Goal: Transaction & Acquisition: Book appointment/travel/reservation

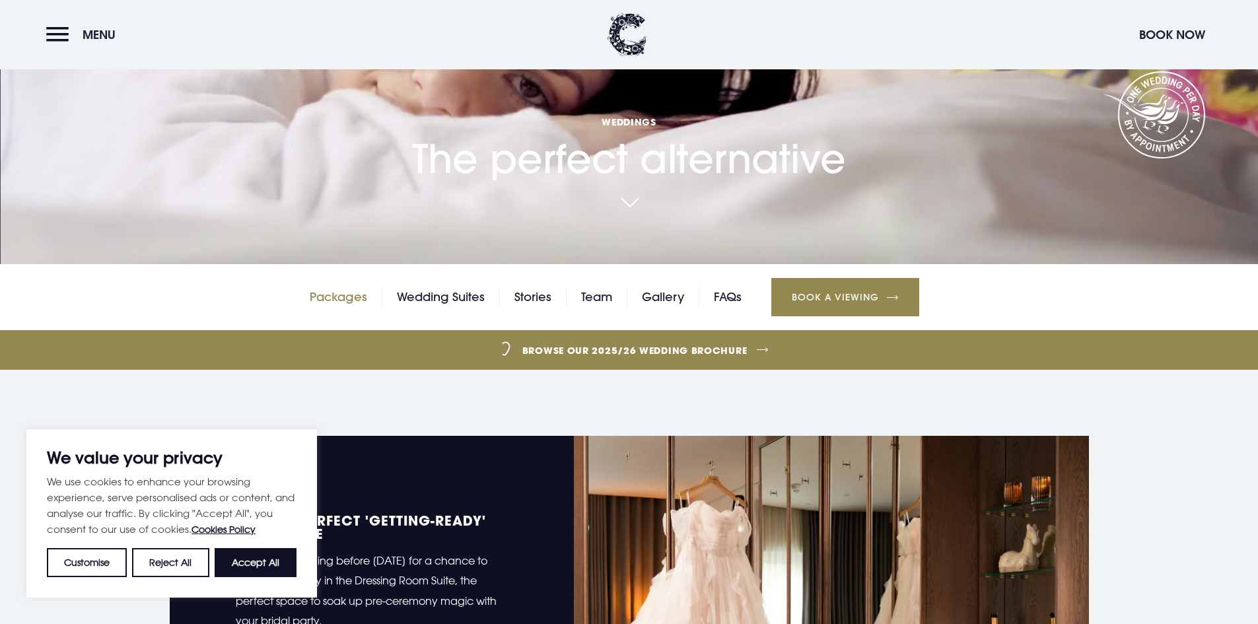
click at [339, 296] on link "Packages" at bounding box center [338, 297] width 57 height 20
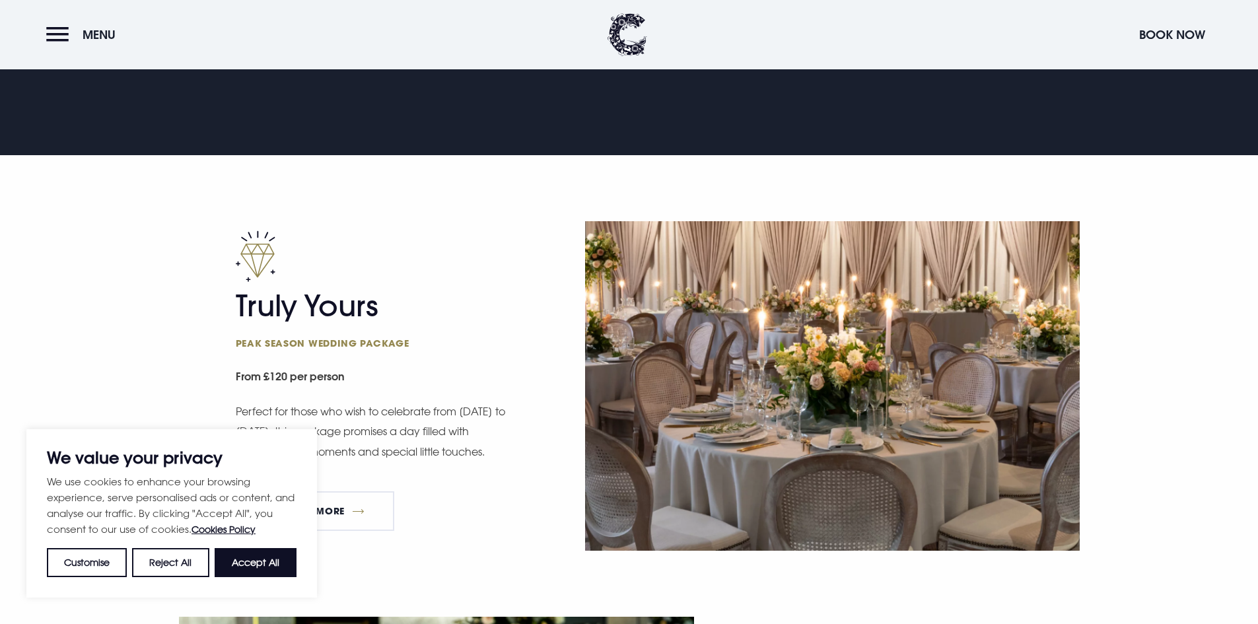
scroll to position [858, 0]
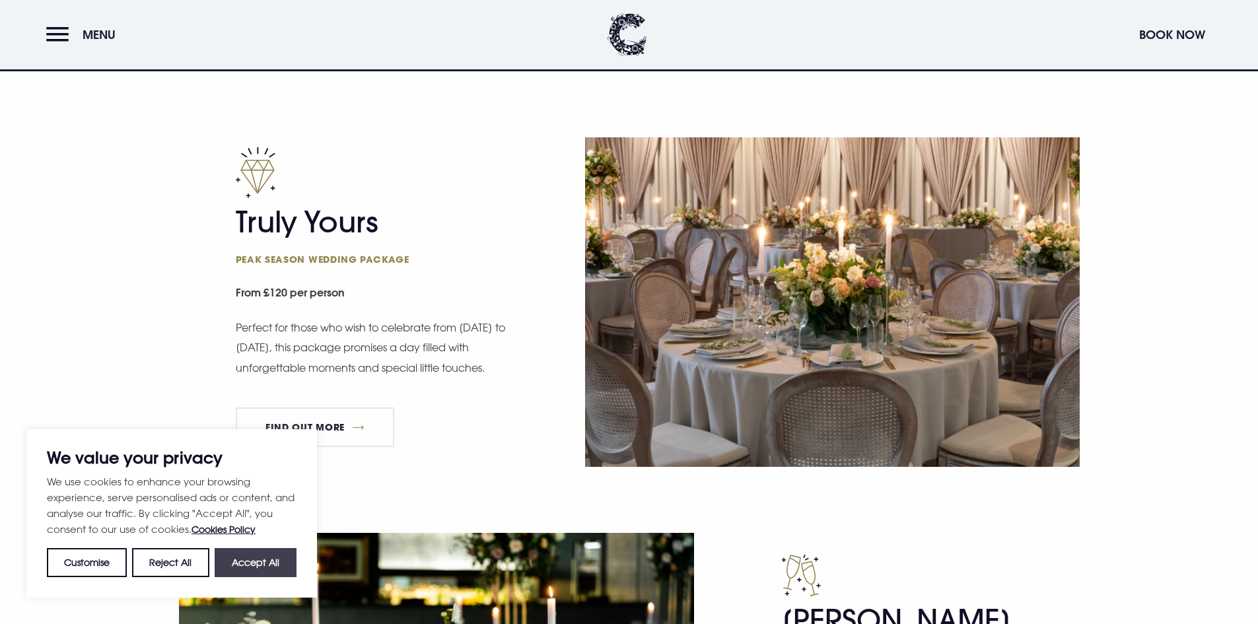
click at [221, 572] on button "Accept All" at bounding box center [256, 562] width 82 height 29
checkbox input "true"
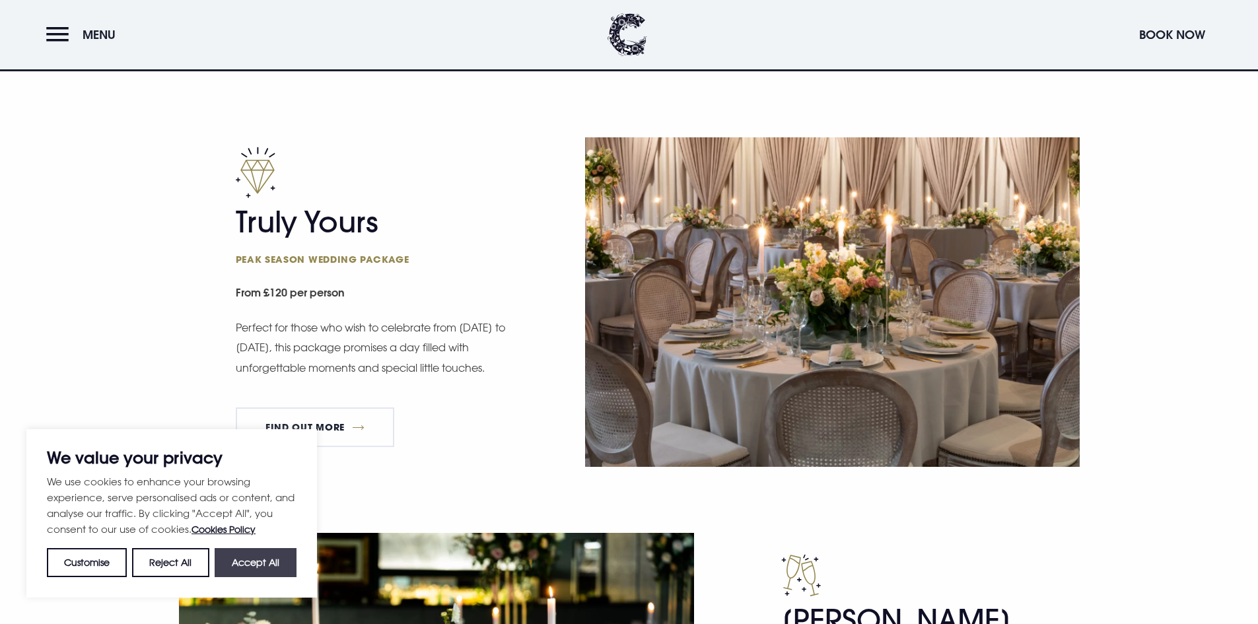
checkbox input "true"
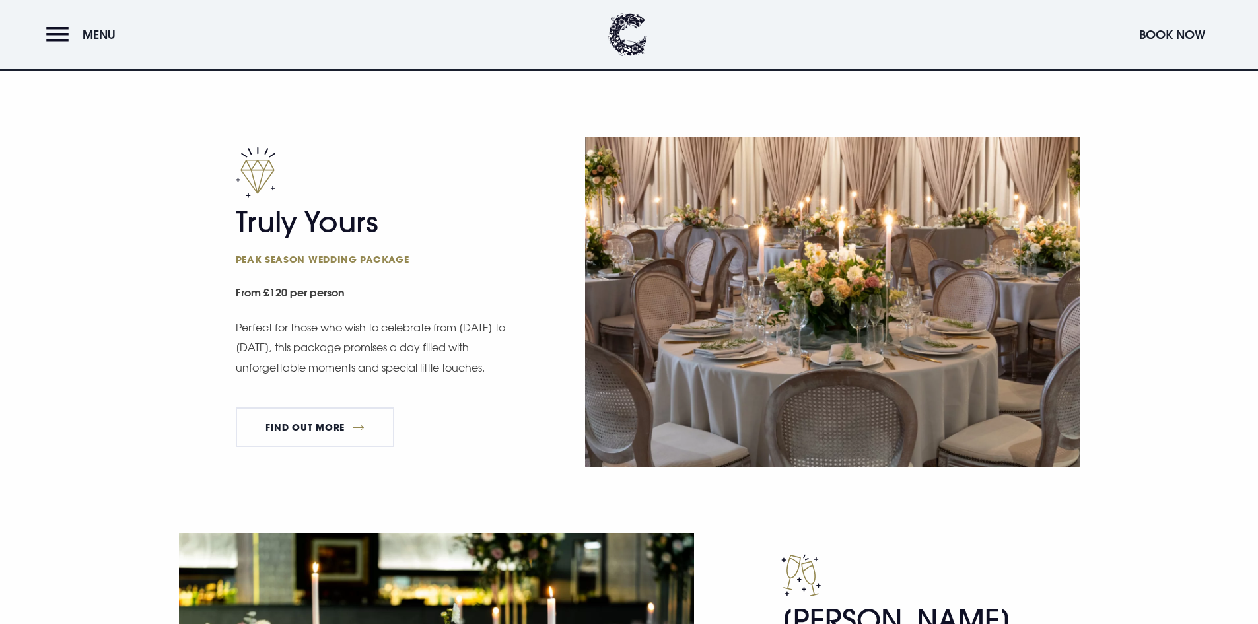
click at [281, 347] on p "Perfect for those who wish to celebrate from Sunday to Thursday, this package p…" at bounding box center [371, 348] width 271 height 60
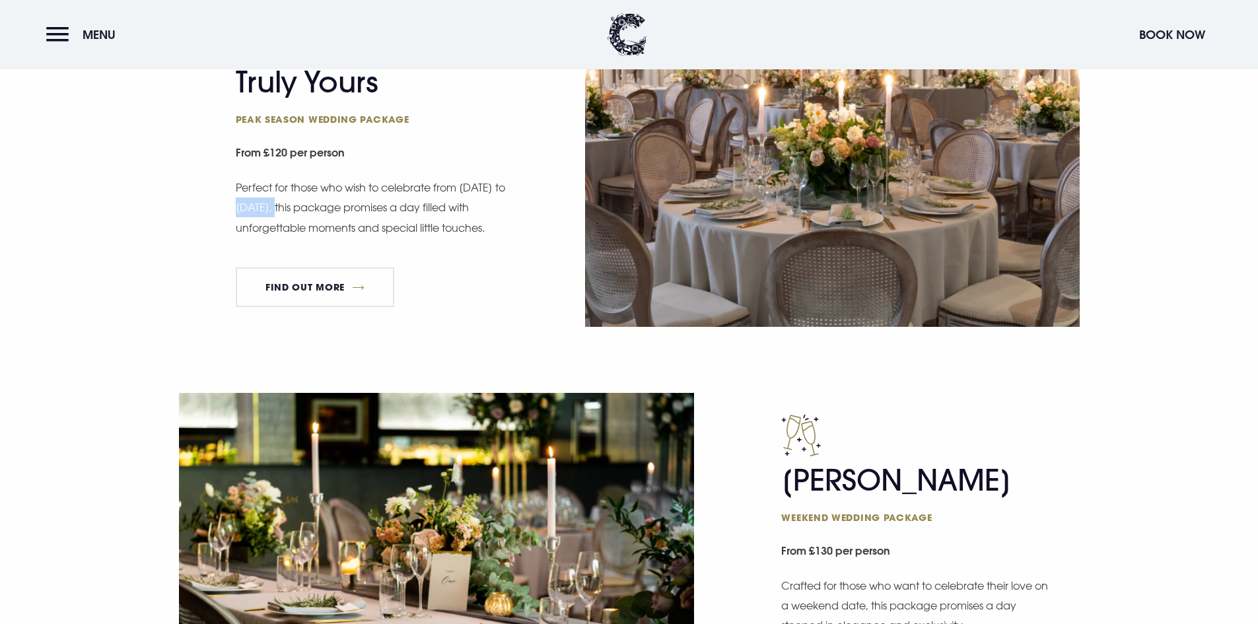
scroll to position [1254, 0]
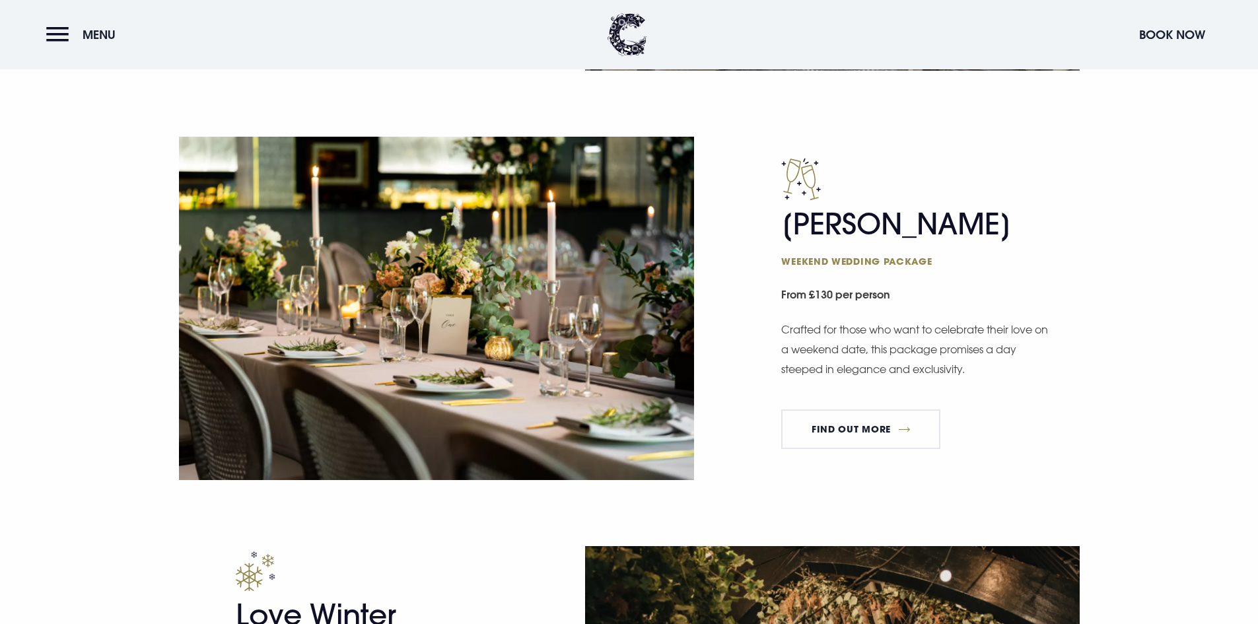
click at [840, 294] on small "From £130 per person" at bounding box center [930, 296] width 298 height 30
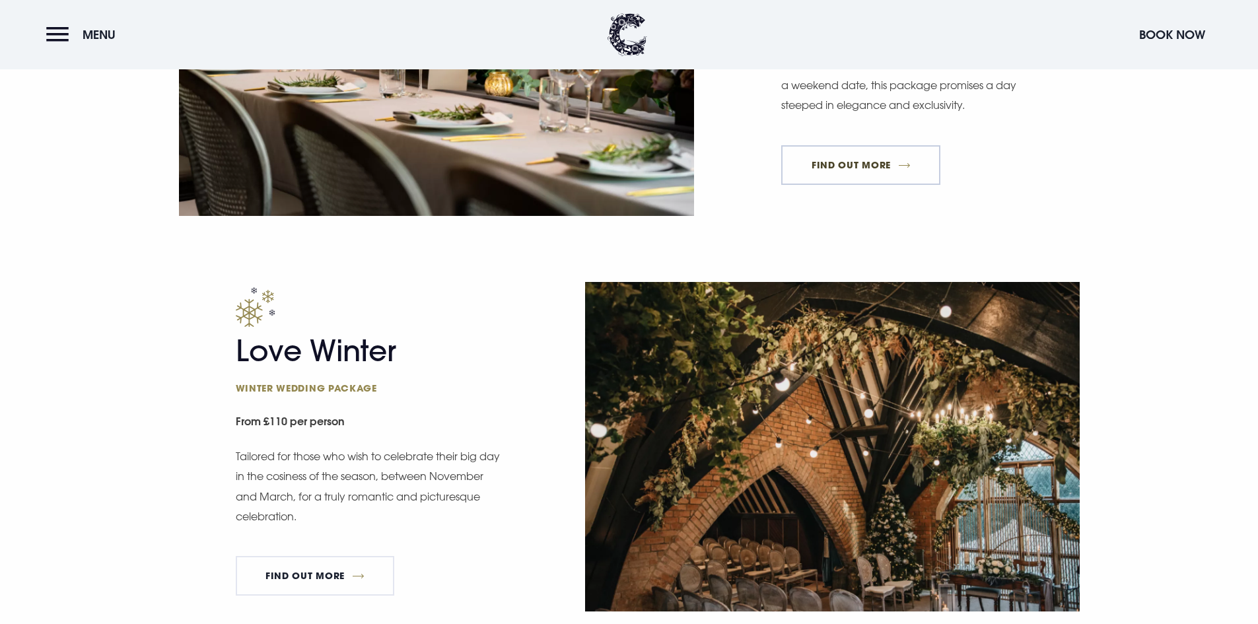
click at [879, 167] on link "FIND OUT MORE" at bounding box center [860, 165] width 159 height 40
